Goal: Obtain resource: Download file/media

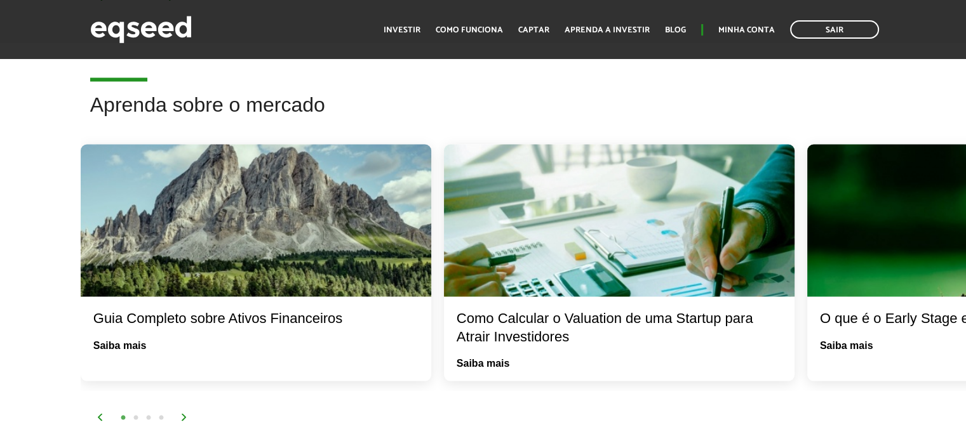
scroll to position [2328, 0]
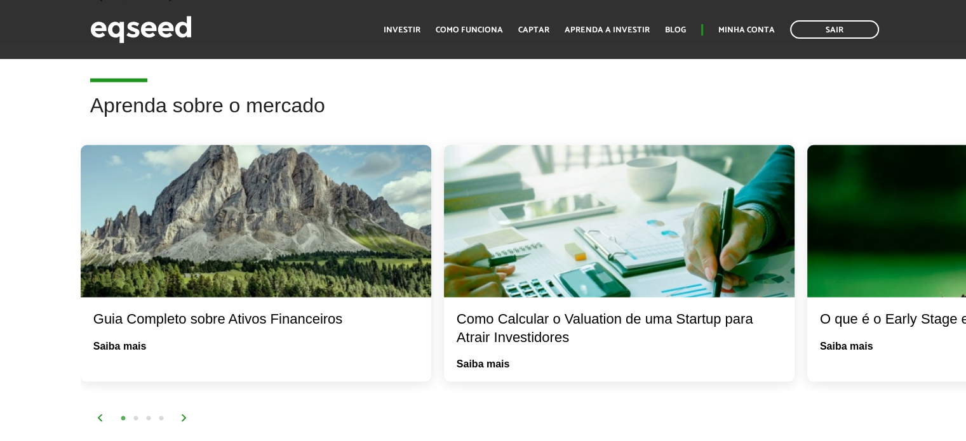
click at [183, 414] on img at bounding box center [184, 418] width 8 height 8
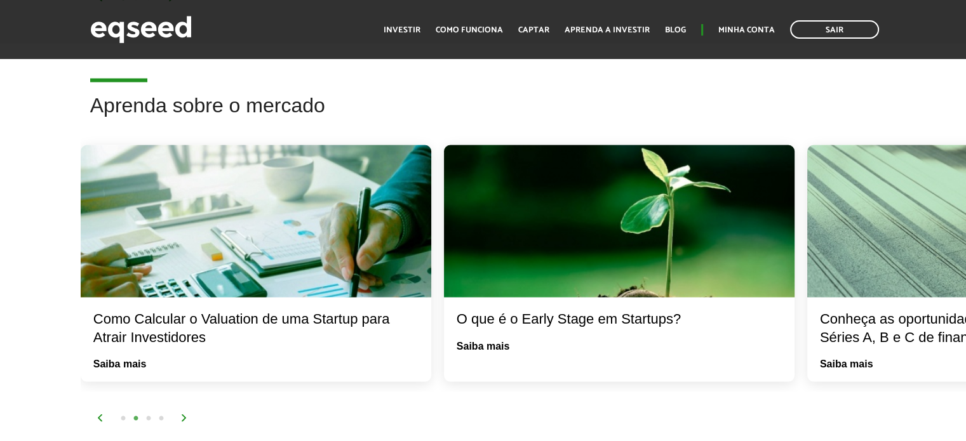
click at [183, 414] on img at bounding box center [184, 418] width 8 height 8
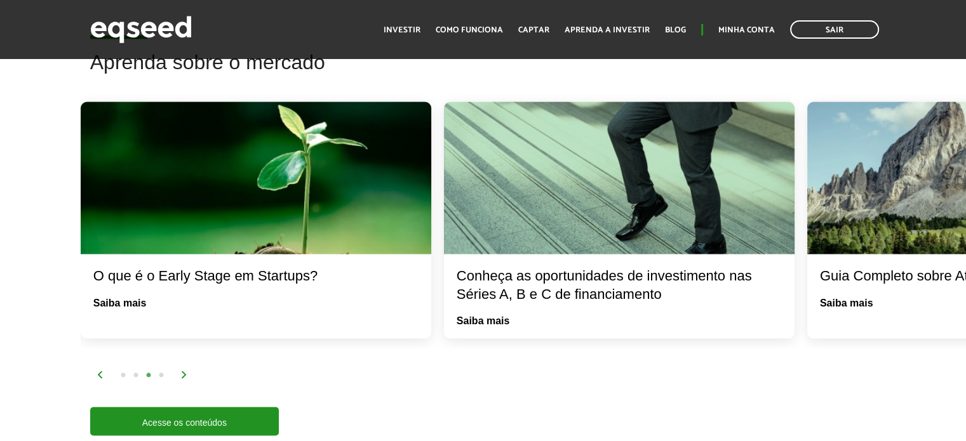
scroll to position [2377, 0]
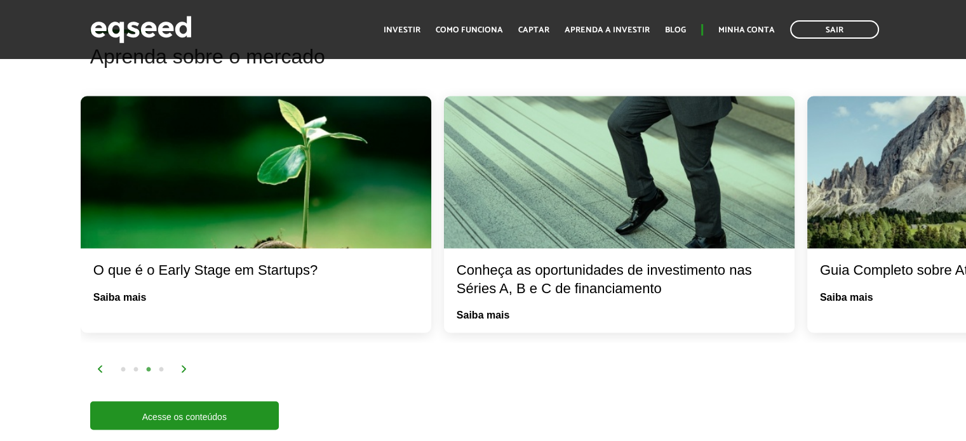
click at [180, 366] on img at bounding box center [184, 369] width 8 height 8
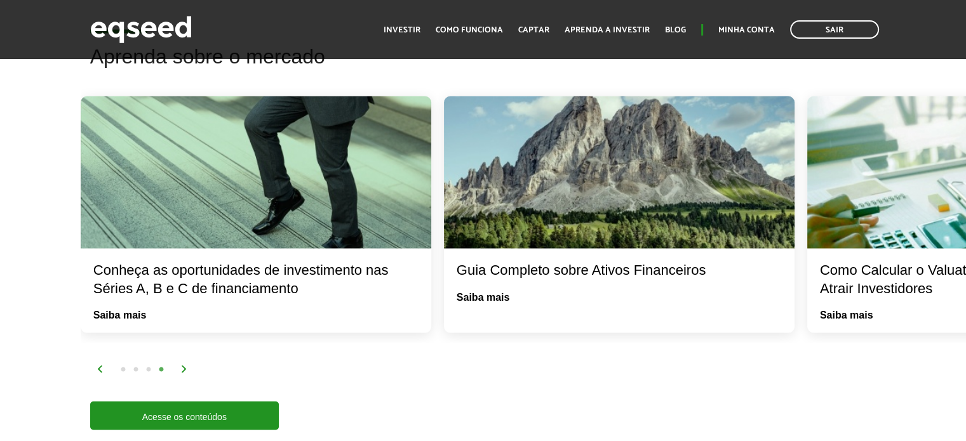
click at [180, 366] on img at bounding box center [184, 369] width 8 height 8
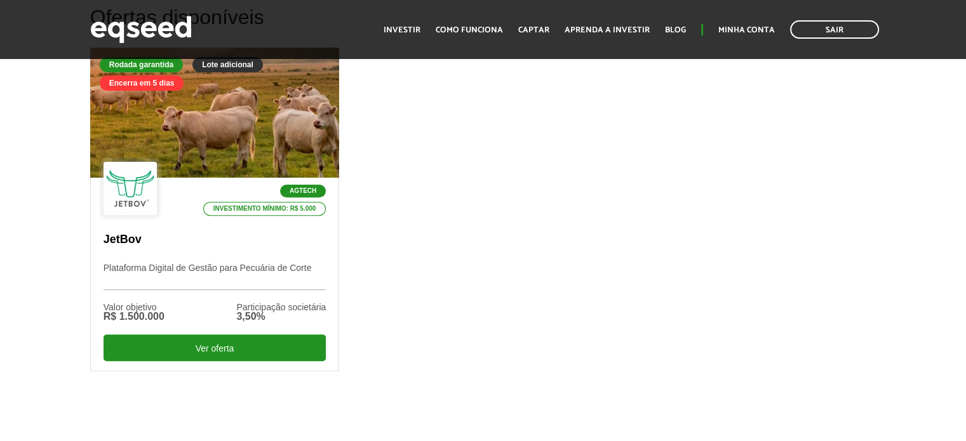
scroll to position [408, 0]
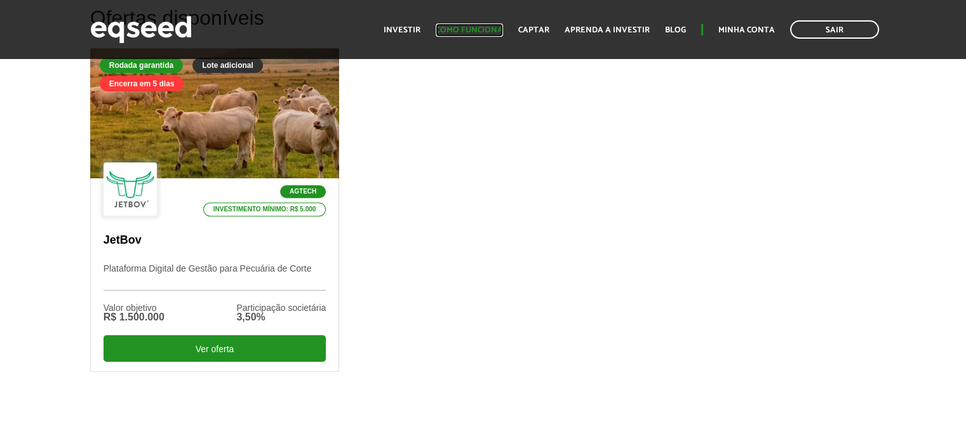
click at [470, 34] on link "Como funciona" at bounding box center [469, 30] width 67 height 8
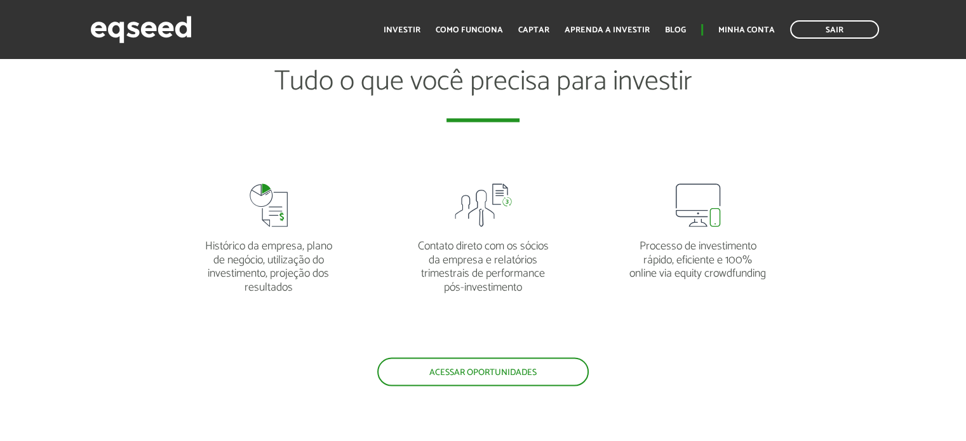
scroll to position [2341, 0]
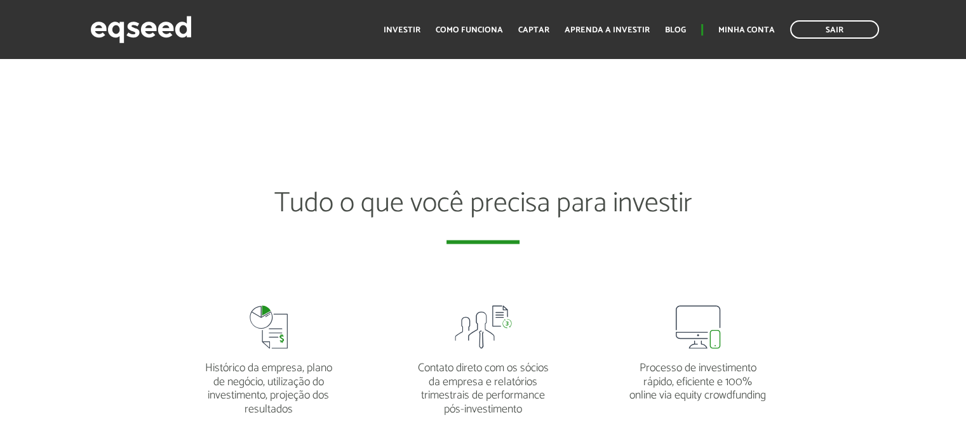
click at [747, 20] on ul "Início Investir Como funciona Captar Aprenda a investir Blog Minha conta Sair" at bounding box center [631, 29] width 508 height 18
click at [759, 27] on link "Minha conta" at bounding box center [746, 30] width 57 height 8
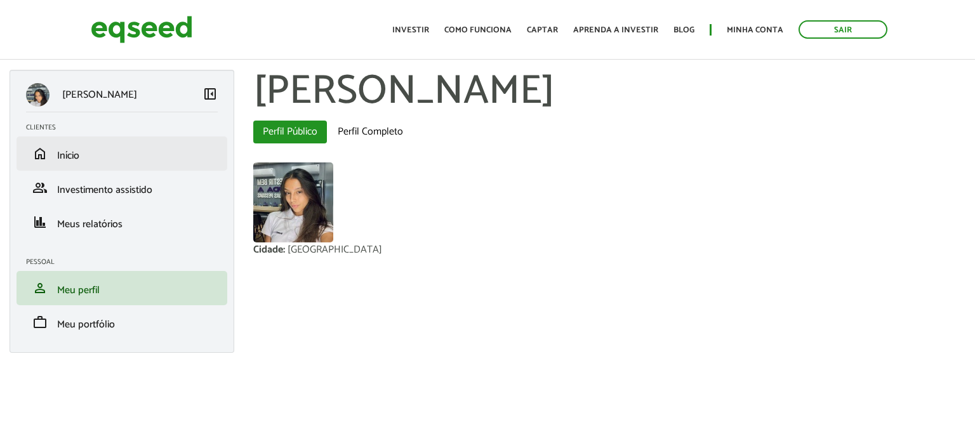
click at [116, 140] on li "home Início" at bounding box center [122, 153] width 211 height 34
click at [113, 154] on link "home Início" at bounding box center [122, 153] width 192 height 15
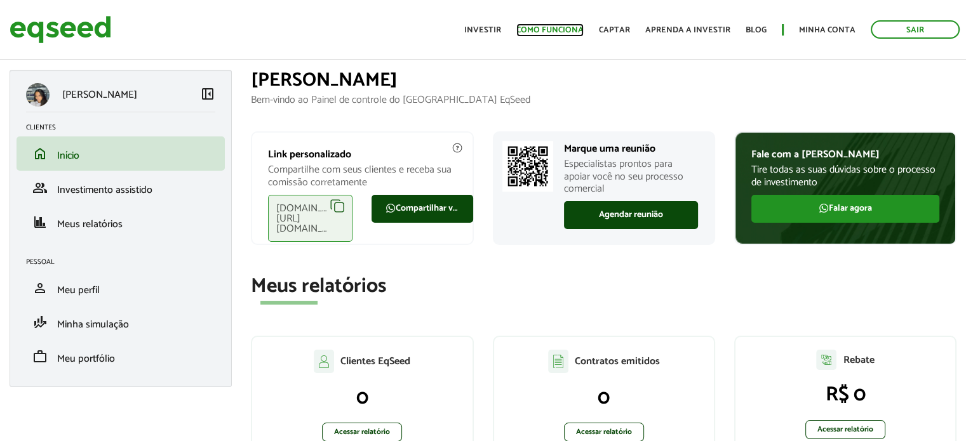
click at [562, 26] on link "Como funciona" at bounding box center [549, 30] width 67 height 8
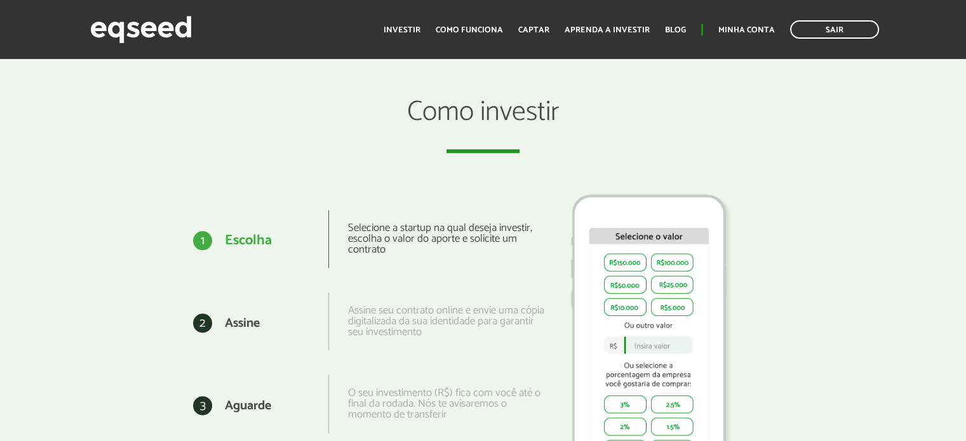
scroll to position [1490, 0]
click at [403, 26] on link "Investir" at bounding box center [401, 30] width 37 height 8
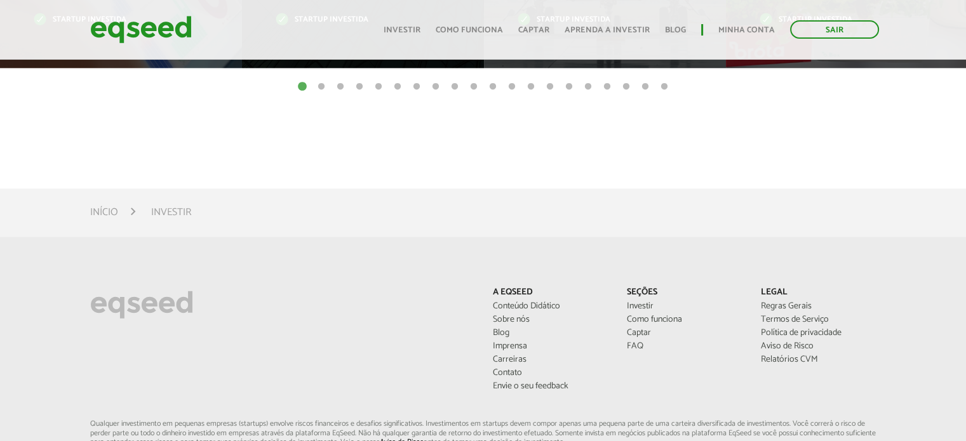
scroll to position [795, 0]
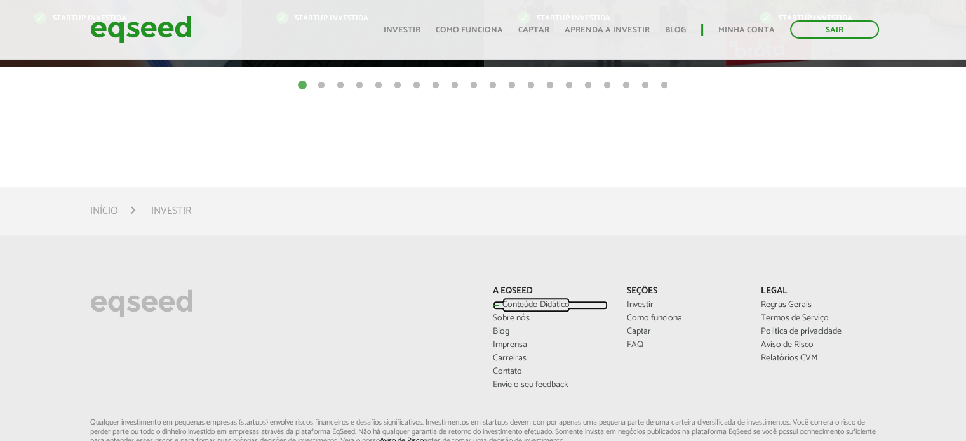
click at [503, 304] on link "Conteúdo Didático" at bounding box center [550, 305] width 115 height 9
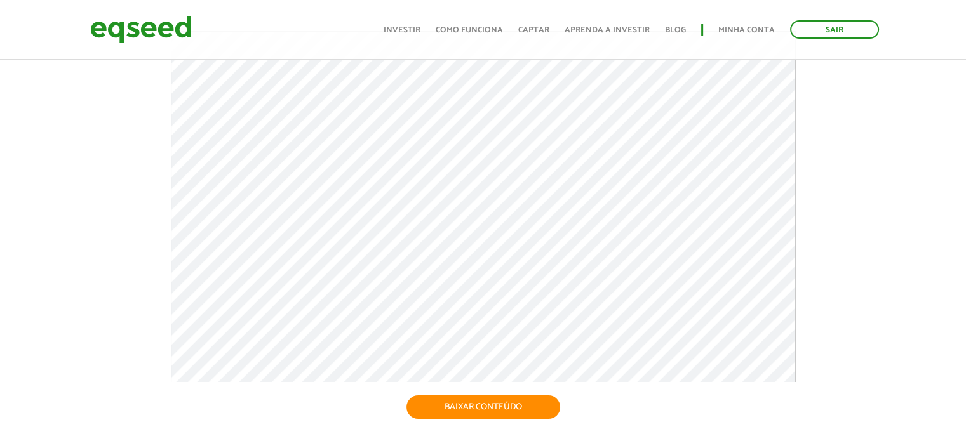
scroll to position [122, 0]
click at [482, 415] on link "BAIXAR CONTEÚDO" at bounding box center [483, 407] width 156 height 26
